Goal: Information Seeking & Learning: Learn about a topic

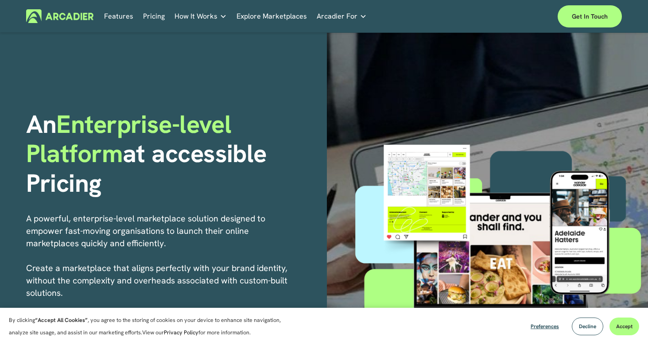
click at [155, 19] on link "Pricing" at bounding box center [154, 16] width 22 height 14
